Goal: Information Seeking & Learning: Find specific fact

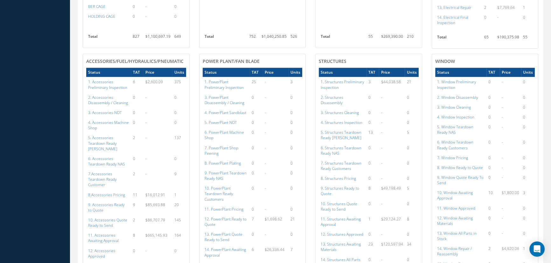
scroll to position [694, 0]
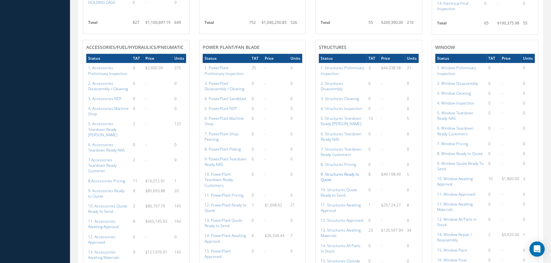
click at [327, 175] on a=149&excludeInternalCustomer=false&excludeInvoicedOrClosed=true&shop_id=3&filtersHidded"] "9. Structures Ready to Quote" at bounding box center [340, 177] width 38 height 11
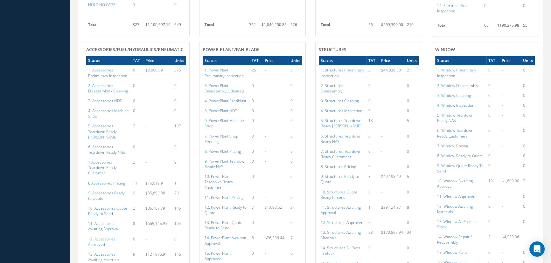
scroll to position [720, 0]
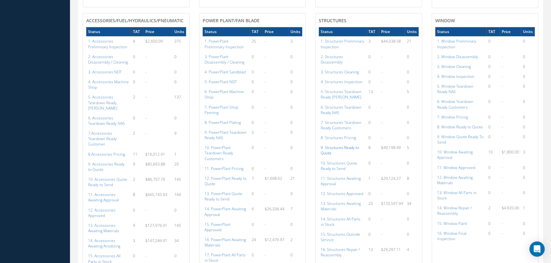
click at [339, 149] on a=149&excludeInternalCustomer=false&excludeInvoicedOrClosed=true&shop_id=3&filtersHidded"] "9. Structures Ready to Quote" at bounding box center [340, 150] width 38 height 11
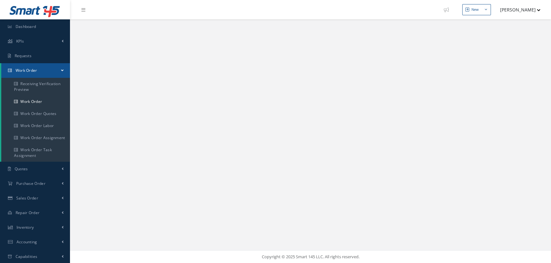
select select "25"
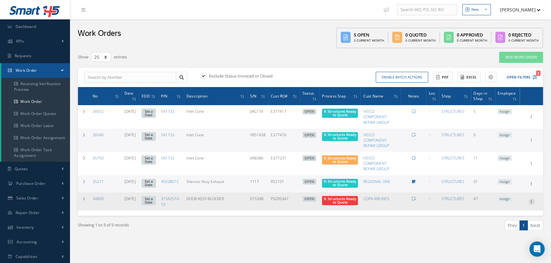
click at [531, 119] on icon at bounding box center [531, 116] width 6 height 5
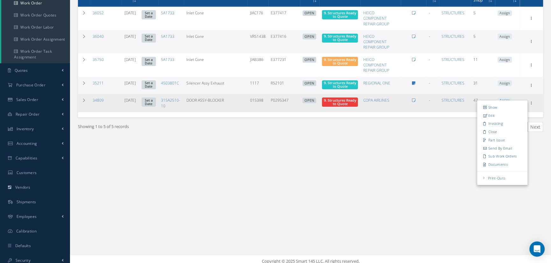
scroll to position [103, 0]
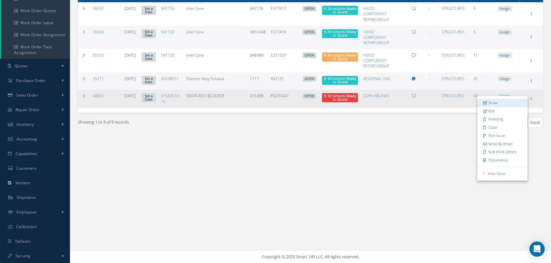
click at [507, 105] on link "Show" at bounding box center [502, 103] width 50 height 8
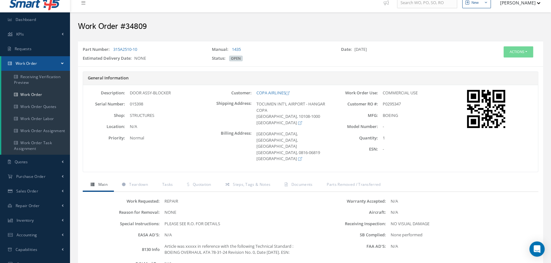
scroll to position [87, 0]
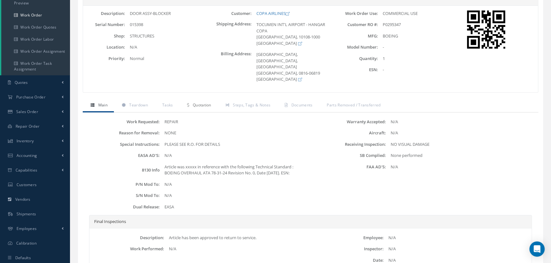
click at [194, 102] on span "Quotation" at bounding box center [202, 104] width 18 height 5
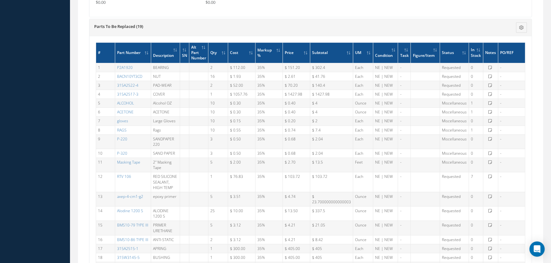
scroll to position [433, 0]
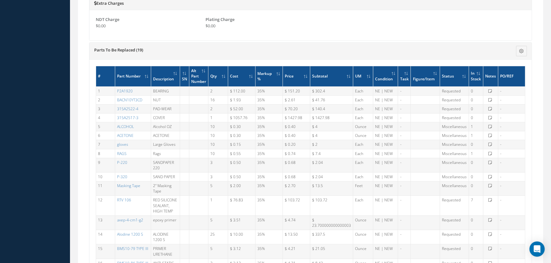
drag, startPoint x: 142, startPoint y: 110, endPoint x: 115, endPoint y: 109, distance: 27.1
click at [115, 114] on td "315A2517-3" at bounding box center [133, 118] width 36 height 9
copy link "315A2517-3"
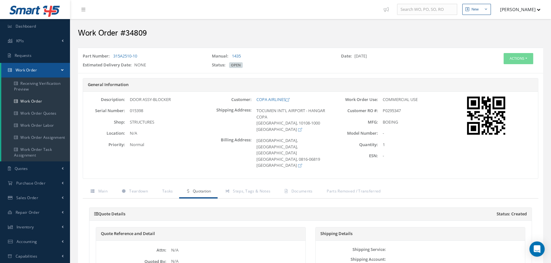
scroll to position [0, 0]
drag, startPoint x: 140, startPoint y: 56, endPoint x: 111, endPoint y: 57, distance: 28.6
click at [111, 57] on div "Part Number: 315A2510-10" at bounding box center [142, 57] width 129 height 9
copy div "315A2510-10"
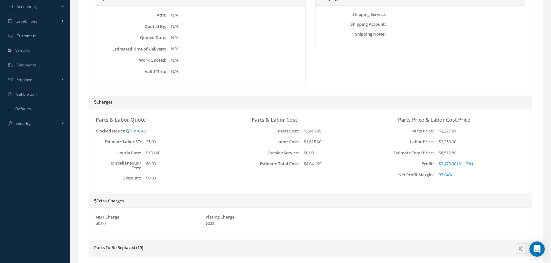
scroll to position [225, 0]
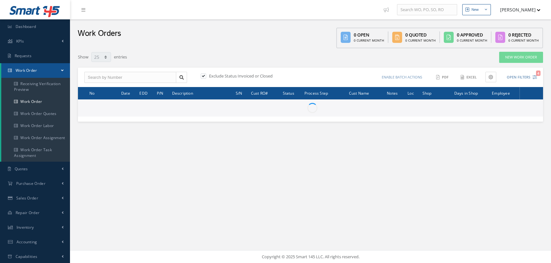
select select "25"
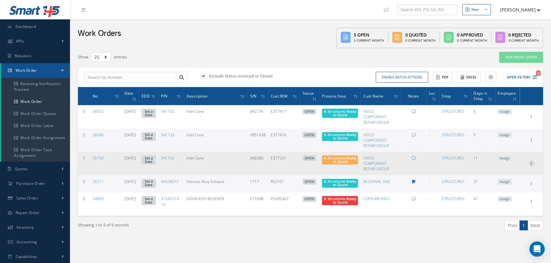
click at [534, 119] on icon at bounding box center [531, 116] width 6 height 5
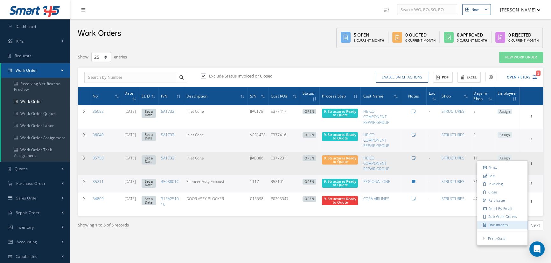
click at [497, 225] on link "Documents" at bounding box center [502, 225] width 50 height 8
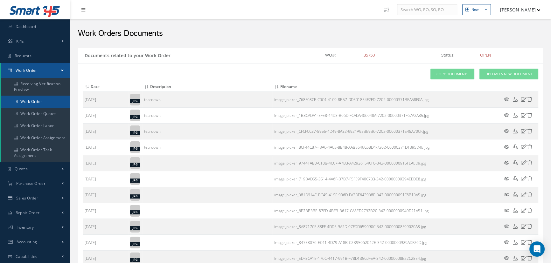
click at [28, 102] on link "Work Order" at bounding box center [35, 102] width 69 height 12
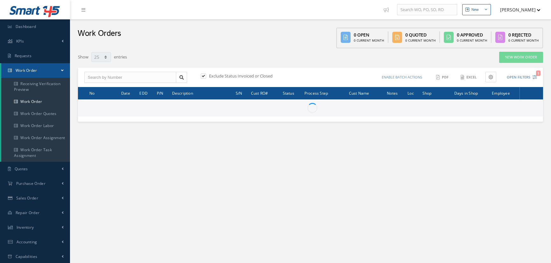
select select "25"
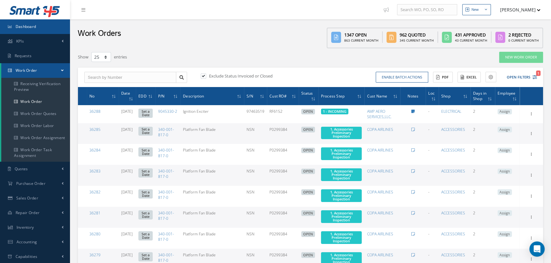
click at [30, 25] on span "Dashboard" at bounding box center [26, 26] width 21 height 5
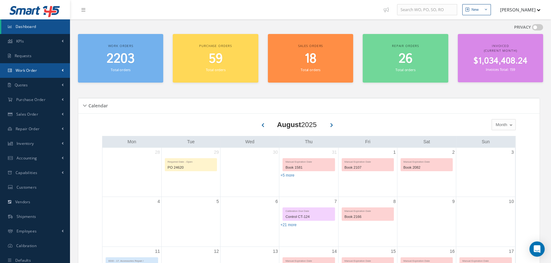
click at [29, 71] on span "Work Order" at bounding box center [27, 70] width 22 height 5
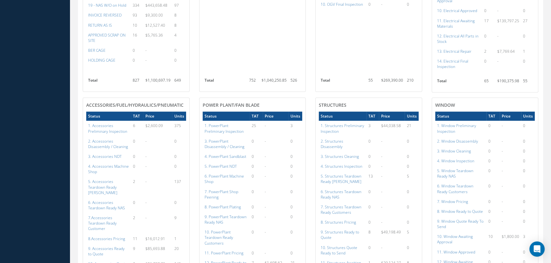
scroll to position [636, 0]
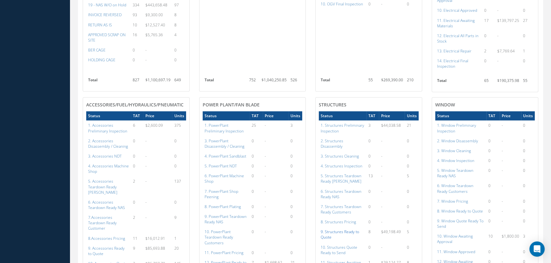
click at [338, 231] on a=149&excludeInternalCustomer=false&excludeInvoicedOrClosed=true&shop_id=3&filtersHidded"] "9. Structures Ready to Quote" at bounding box center [340, 234] width 38 height 11
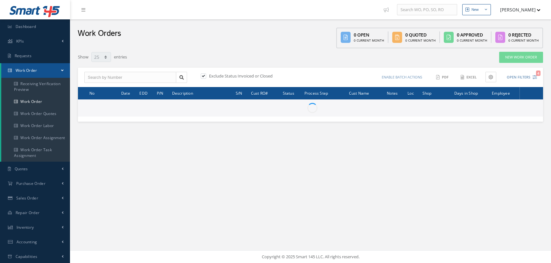
select select "25"
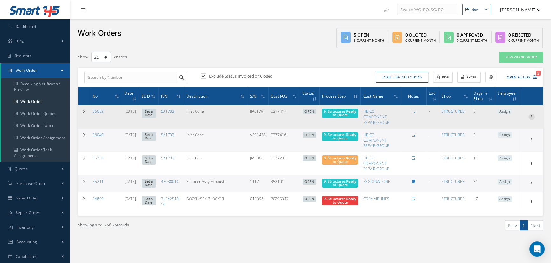
click at [530, 116] on icon at bounding box center [531, 116] width 6 height 5
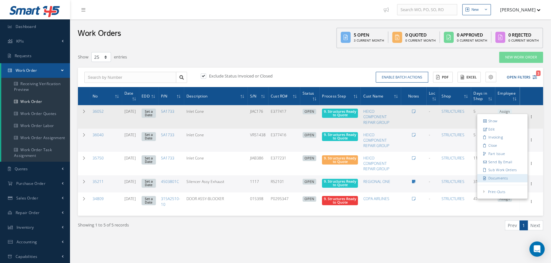
click at [490, 176] on link "Documents" at bounding box center [502, 178] width 50 height 8
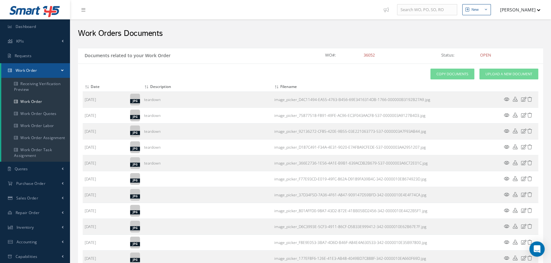
select select "25"
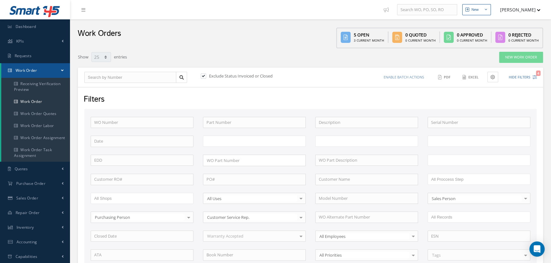
type input "All Work Request"
type input "All Work Performed"
type input "All Status"
type input "WO Part Status"
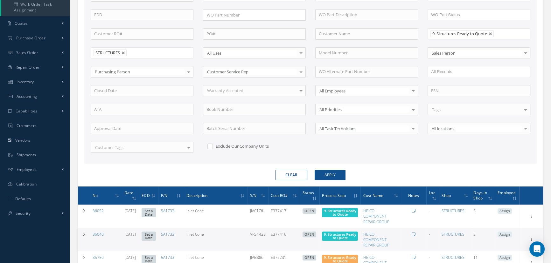
scroll to position [173, 0]
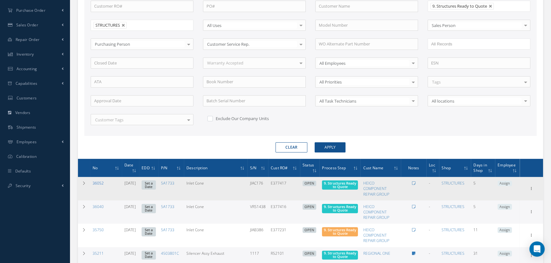
click at [98, 182] on link "36052" at bounding box center [98, 183] width 11 height 5
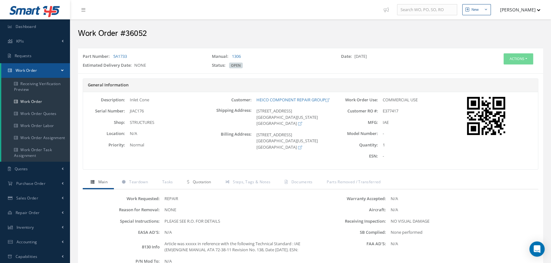
click at [194, 181] on span "Quotation" at bounding box center [202, 181] width 18 height 5
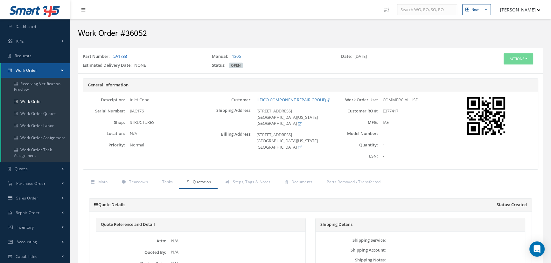
drag, startPoint x: 132, startPoint y: 57, endPoint x: 114, endPoint y: 57, distance: 17.5
click at [114, 57] on div "Part Number: 5A1733" at bounding box center [142, 57] width 129 height 9
click at [118, 56] on link "5A1733" at bounding box center [120, 56] width 14 height 6
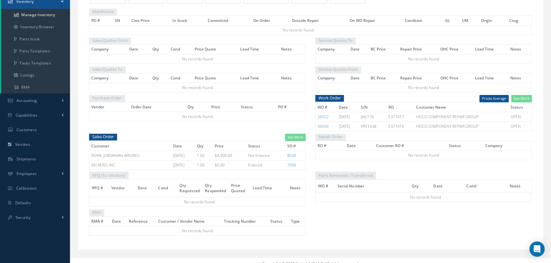
scroll to position [144, 0]
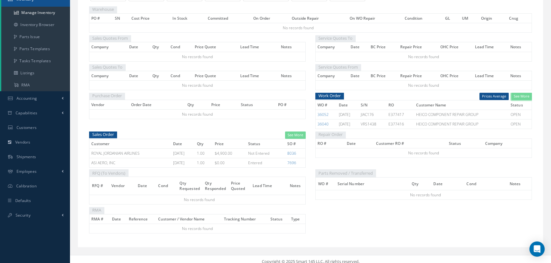
click at [513, 96] on link "See More" at bounding box center [521, 96] width 21 height 7
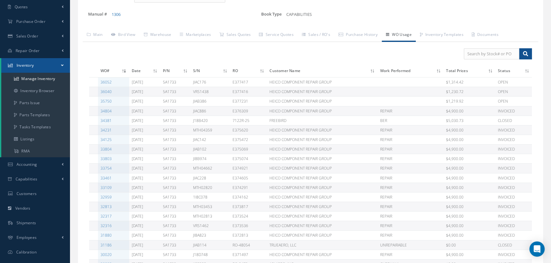
scroll to position [87, 0]
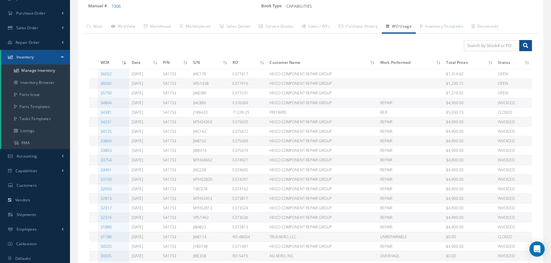
drag, startPoint x: 187, startPoint y: 73, endPoint x: 166, endPoint y: 73, distance: 21.0
click at [166, 73] on tr "36052 [DATE] 5A1733 JIAC176 E377417 HEICO COMPONENT REPAIR GROUP $1,314.42 OPEN" at bounding box center [310, 74] width 443 height 10
copy tr "5A1733"
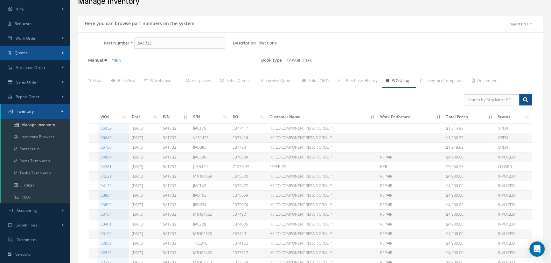
scroll to position [0, 0]
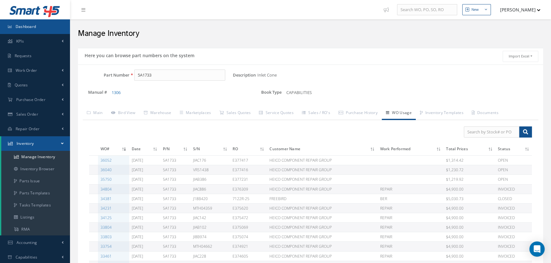
click at [37, 27] on link "Dashboard" at bounding box center [35, 26] width 70 height 15
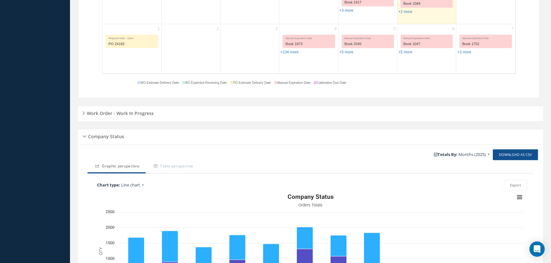
scroll to position [379, 0]
click at [146, 114] on h5 "Work Order - Work In Progress" at bounding box center [119, 113] width 69 height 8
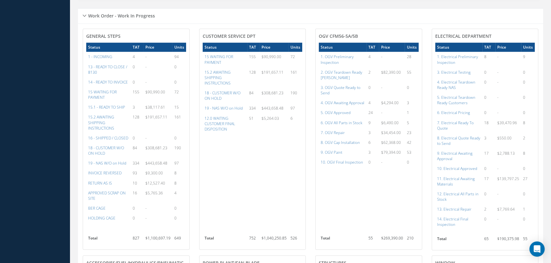
scroll to position [495, 0]
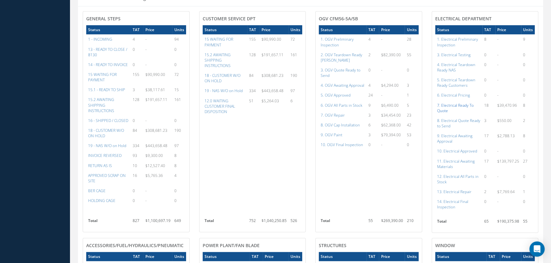
click at [460, 105] on a=93&excludeInternalCustomer=false&excludeInvoicedOrClosed=true&shop_id=13&filtersHidded"] "7. Electrical Ready To Quote" at bounding box center [455, 108] width 37 height 11
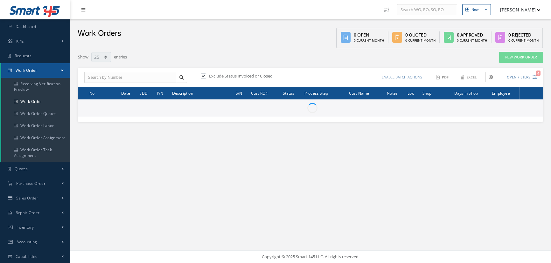
select select "25"
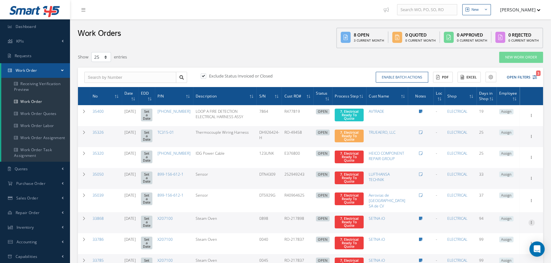
click at [530, 119] on div at bounding box center [531, 116] width 6 height 6
click at [496, 223] on link "Show" at bounding box center [502, 227] width 50 height 8
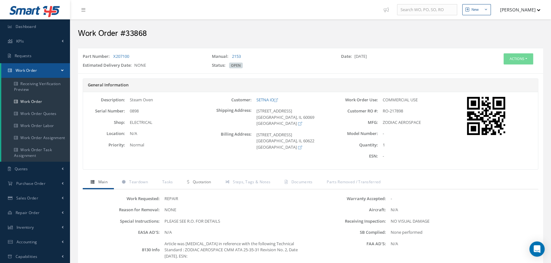
click at [204, 181] on span "Quotation" at bounding box center [202, 181] width 18 height 5
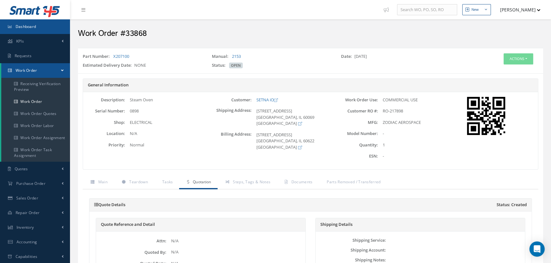
click at [47, 30] on link "Dashboard" at bounding box center [35, 26] width 70 height 15
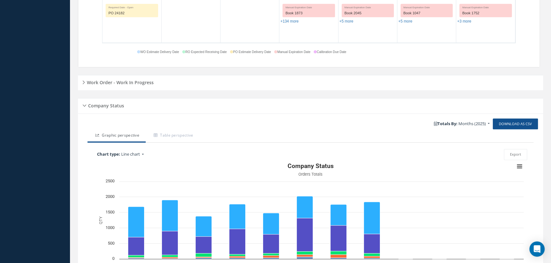
scroll to position [408, 0]
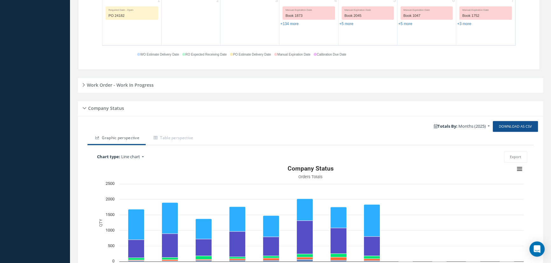
click at [134, 86] on h5 "Work Order - Work In Progress" at bounding box center [119, 84] width 69 height 8
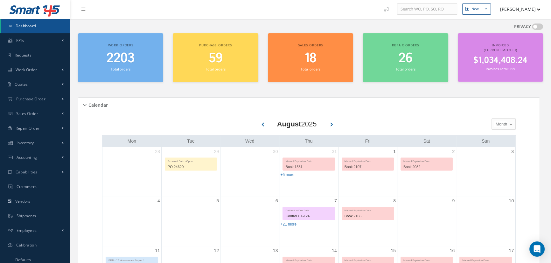
scroll to position [0, 0]
